Goal: Task Accomplishment & Management: Use online tool/utility

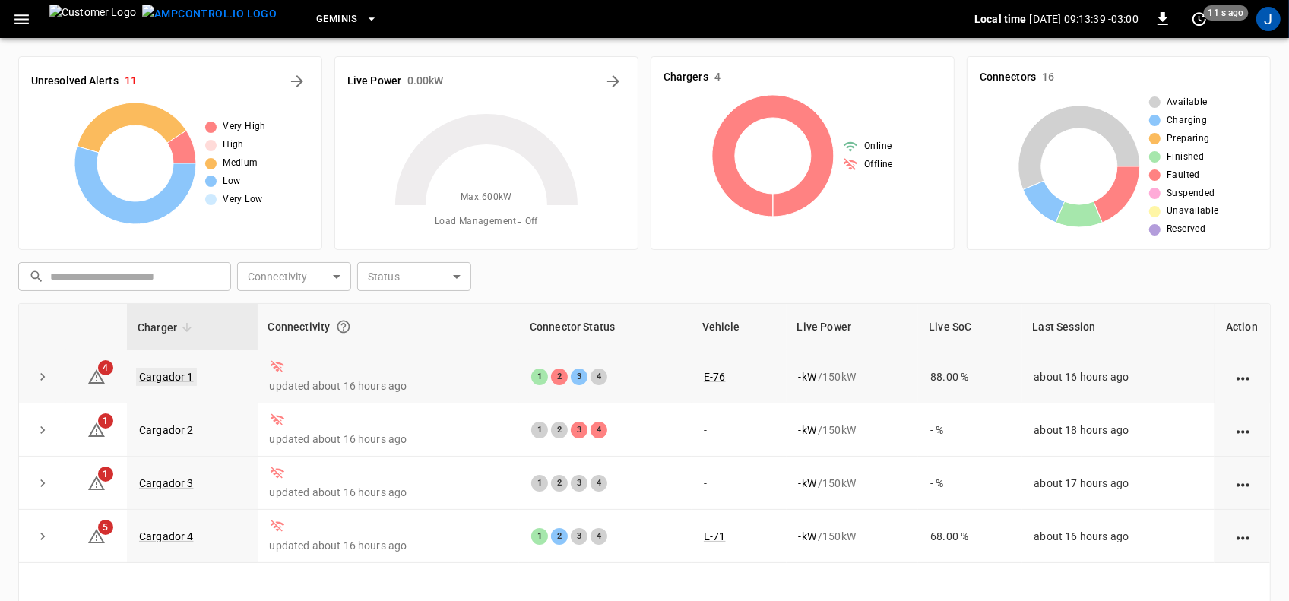
click at [162, 380] on link "Cargador 1" at bounding box center [166, 377] width 61 height 18
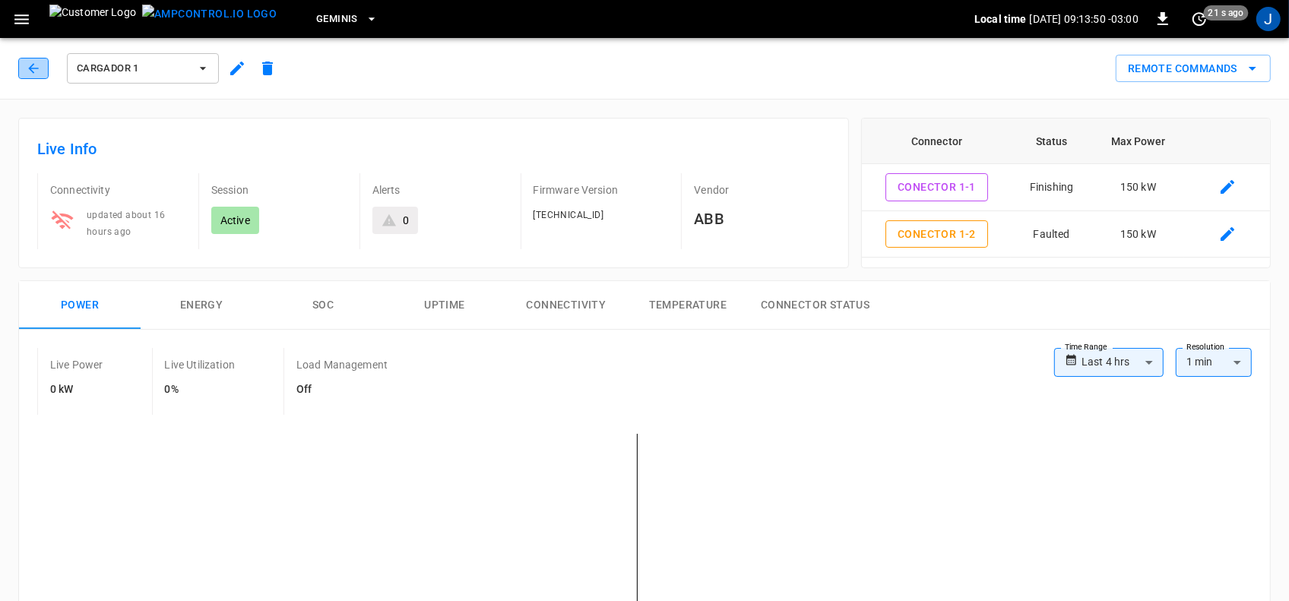
click at [32, 71] on icon "button" at bounding box center [33, 68] width 10 height 10
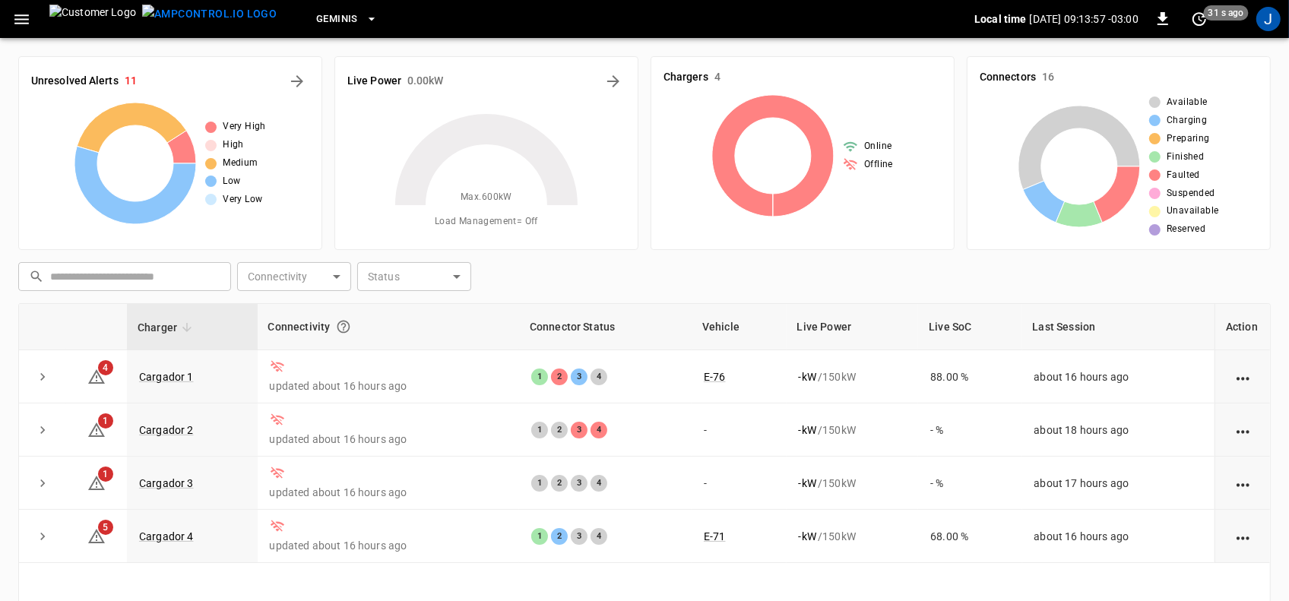
click at [852, 163] on icon at bounding box center [850, 164] width 15 height 15
click at [13, 17] on icon "button" at bounding box center [21, 19] width 19 height 19
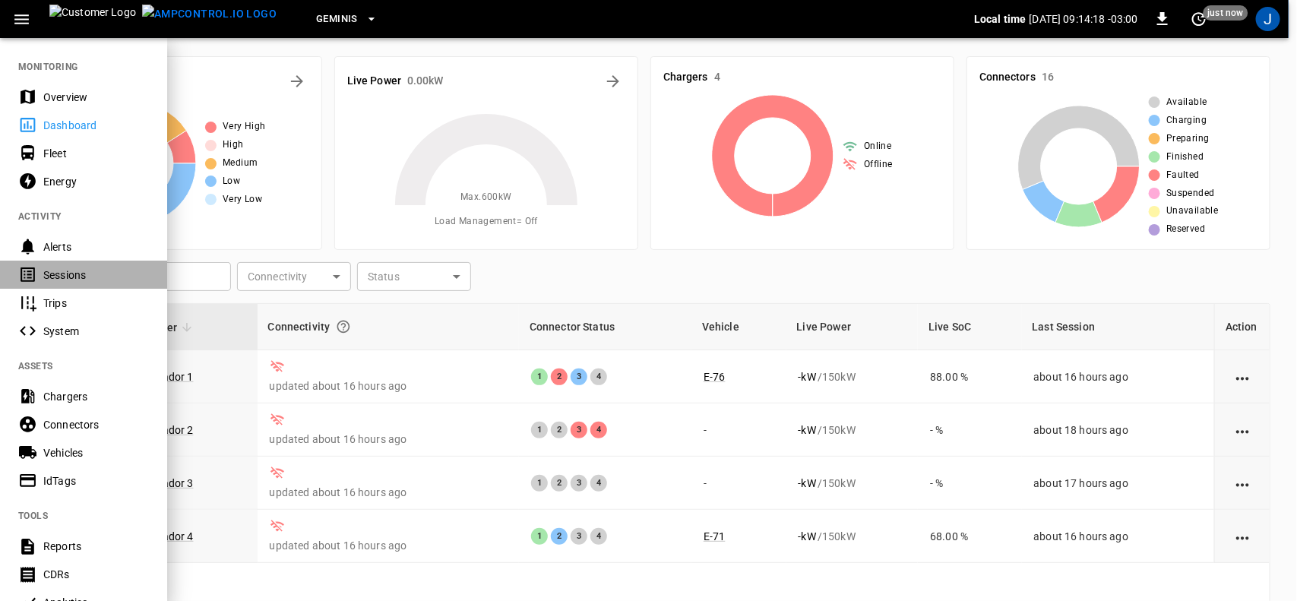
click at [61, 276] on div "Sessions" at bounding box center [96, 274] width 106 height 15
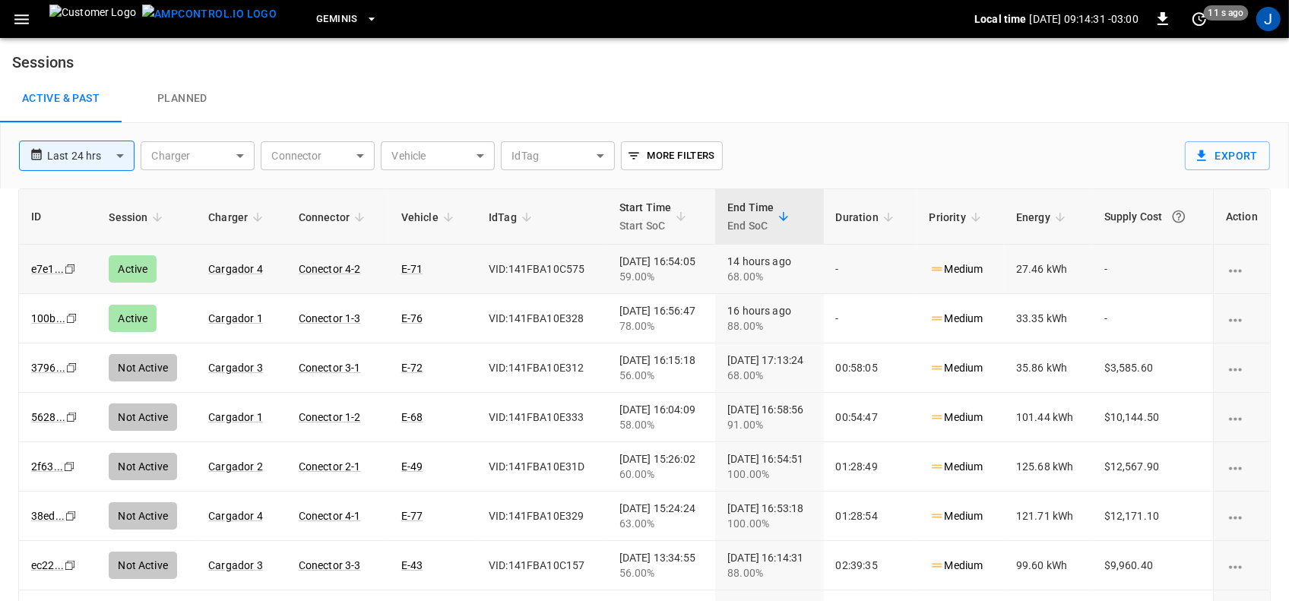
click at [122, 271] on div "Active" at bounding box center [133, 268] width 48 height 27
click at [130, 274] on div "Active" at bounding box center [133, 268] width 48 height 27
click at [234, 267] on link "Cargador 4" at bounding box center [235, 269] width 61 height 18
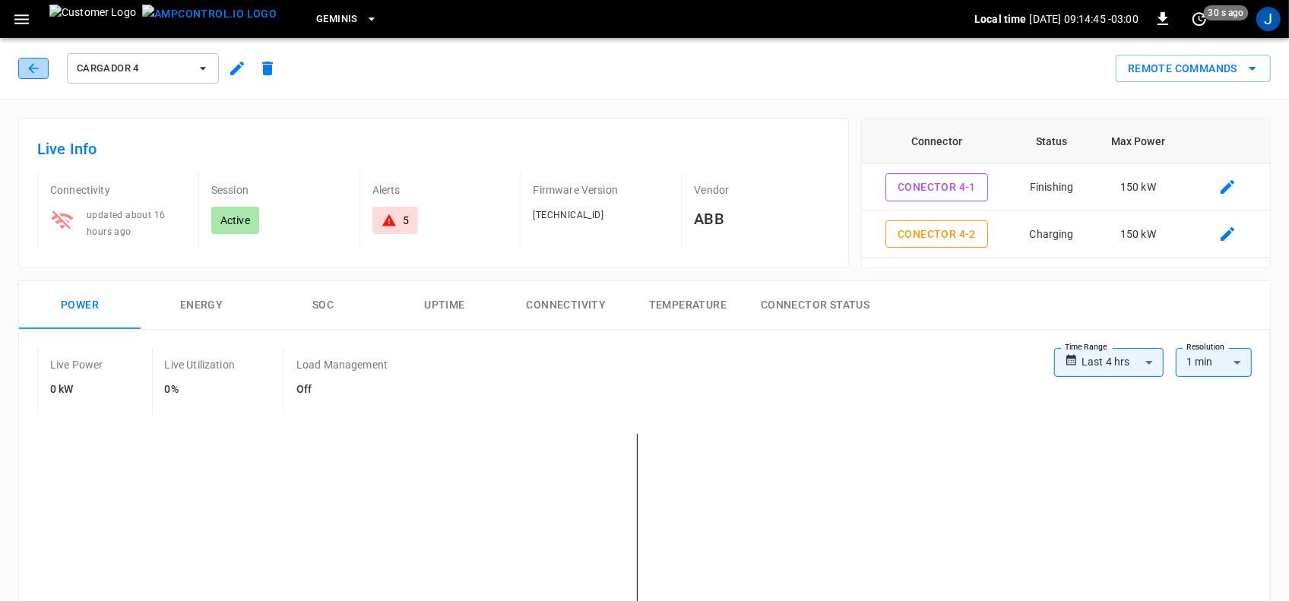
click at [34, 63] on icon "button" at bounding box center [33, 68] width 15 height 15
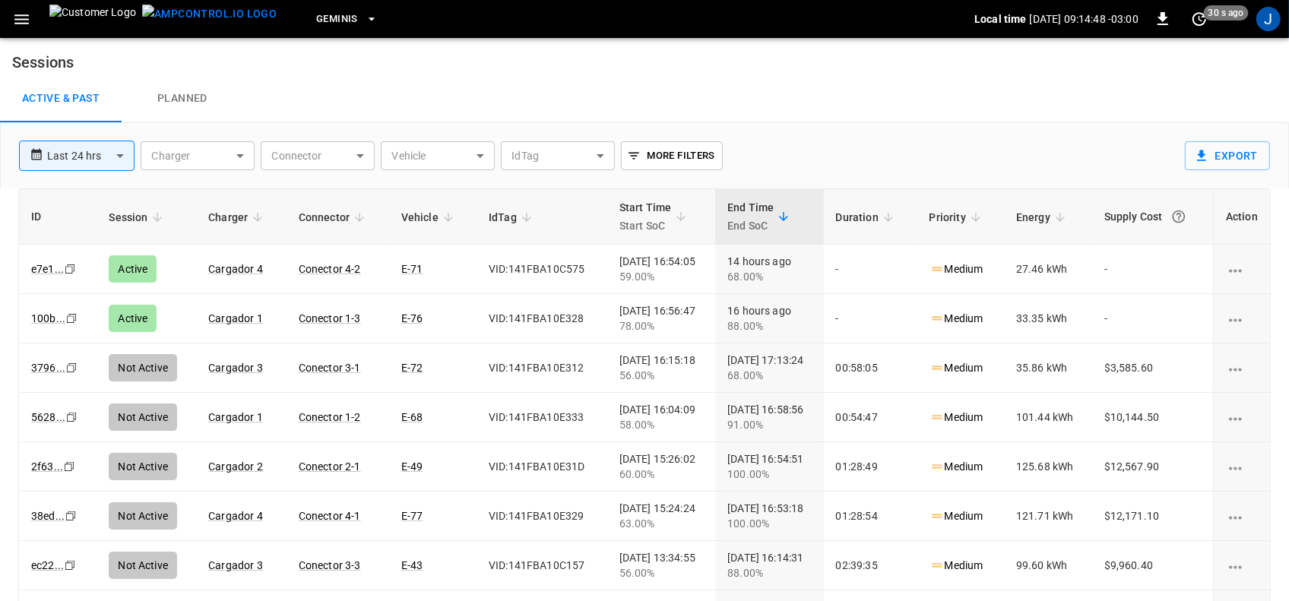
click at [17, 13] on icon "button" at bounding box center [21, 19] width 19 height 19
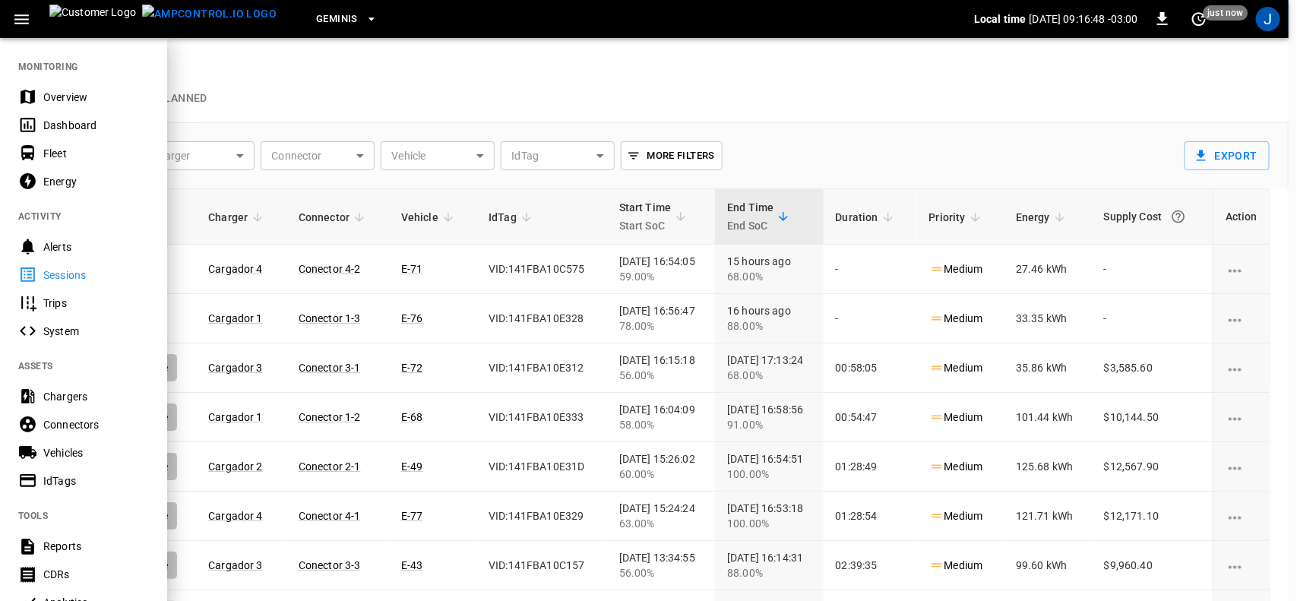
click at [62, 124] on div "Dashboard" at bounding box center [96, 125] width 106 height 15
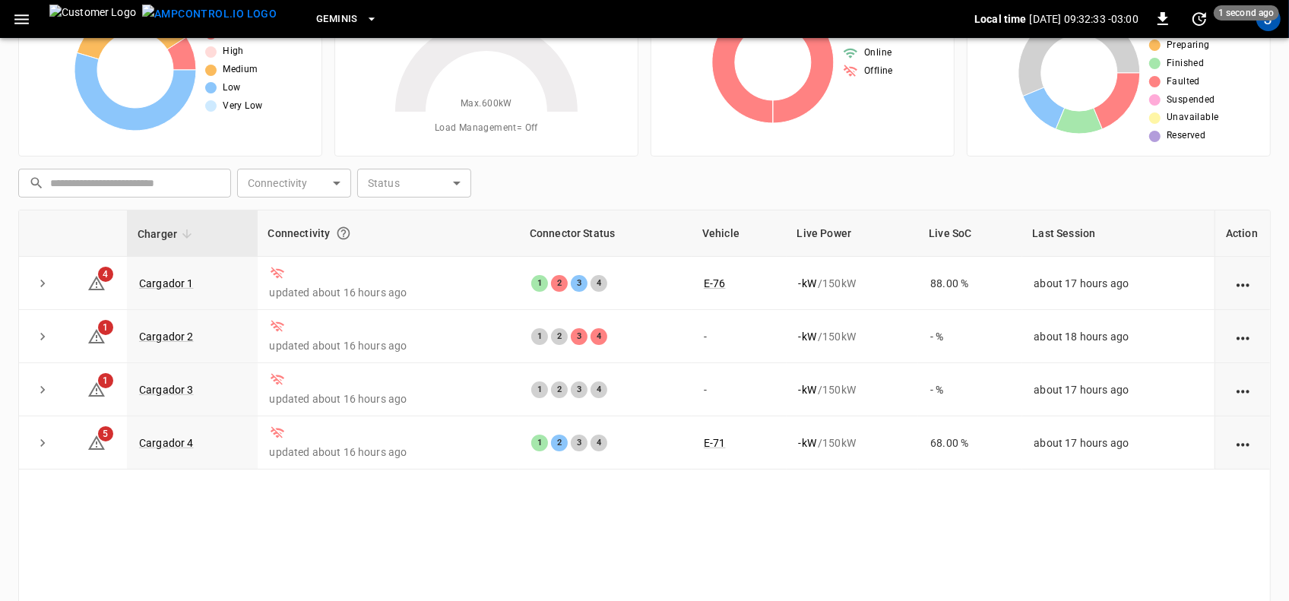
scroll to position [95, 0]
